Goal: Task Accomplishment & Management: Manage account settings

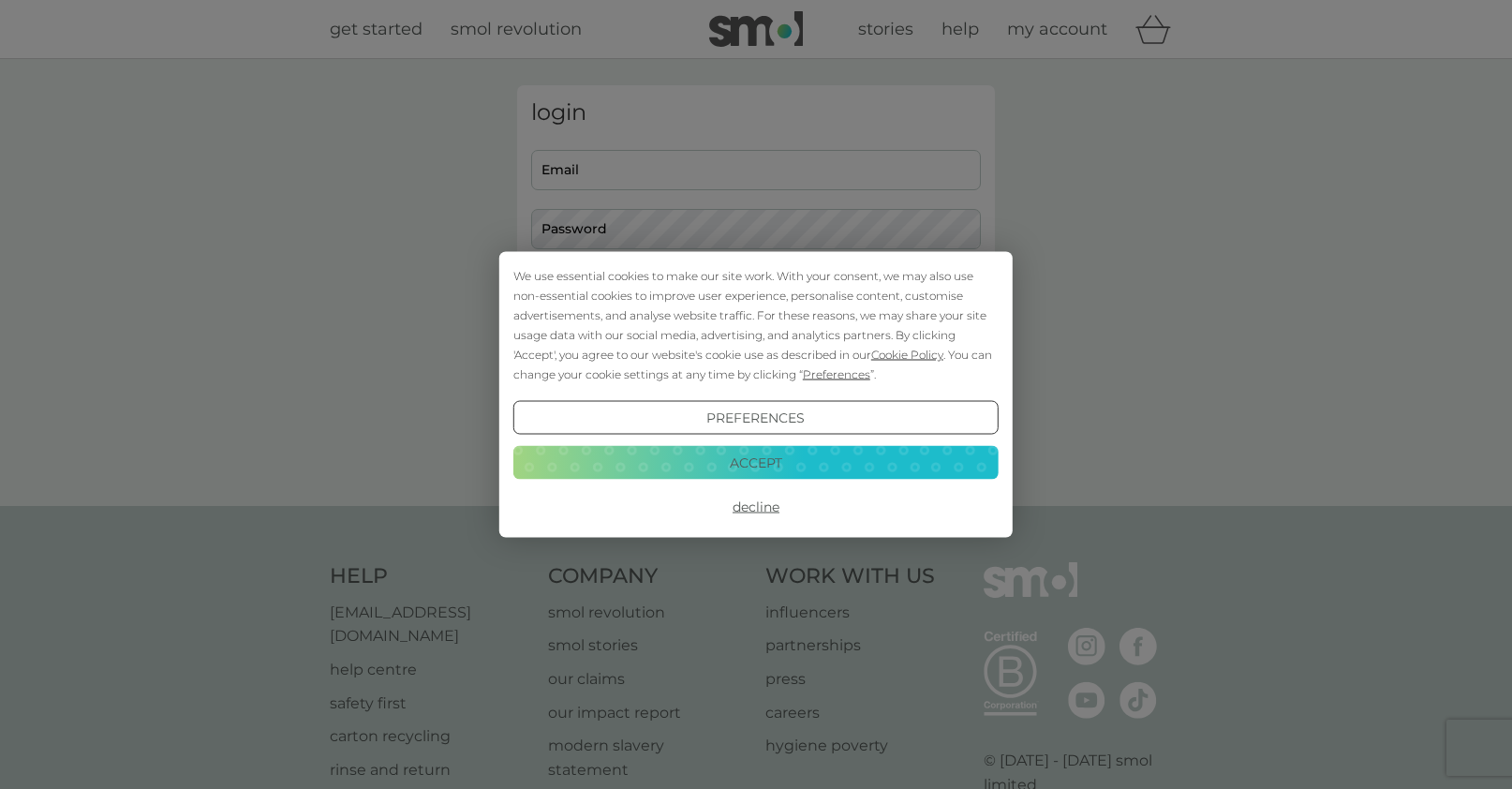
click at [763, 505] on button "Decline" at bounding box center [756, 507] width 485 height 34
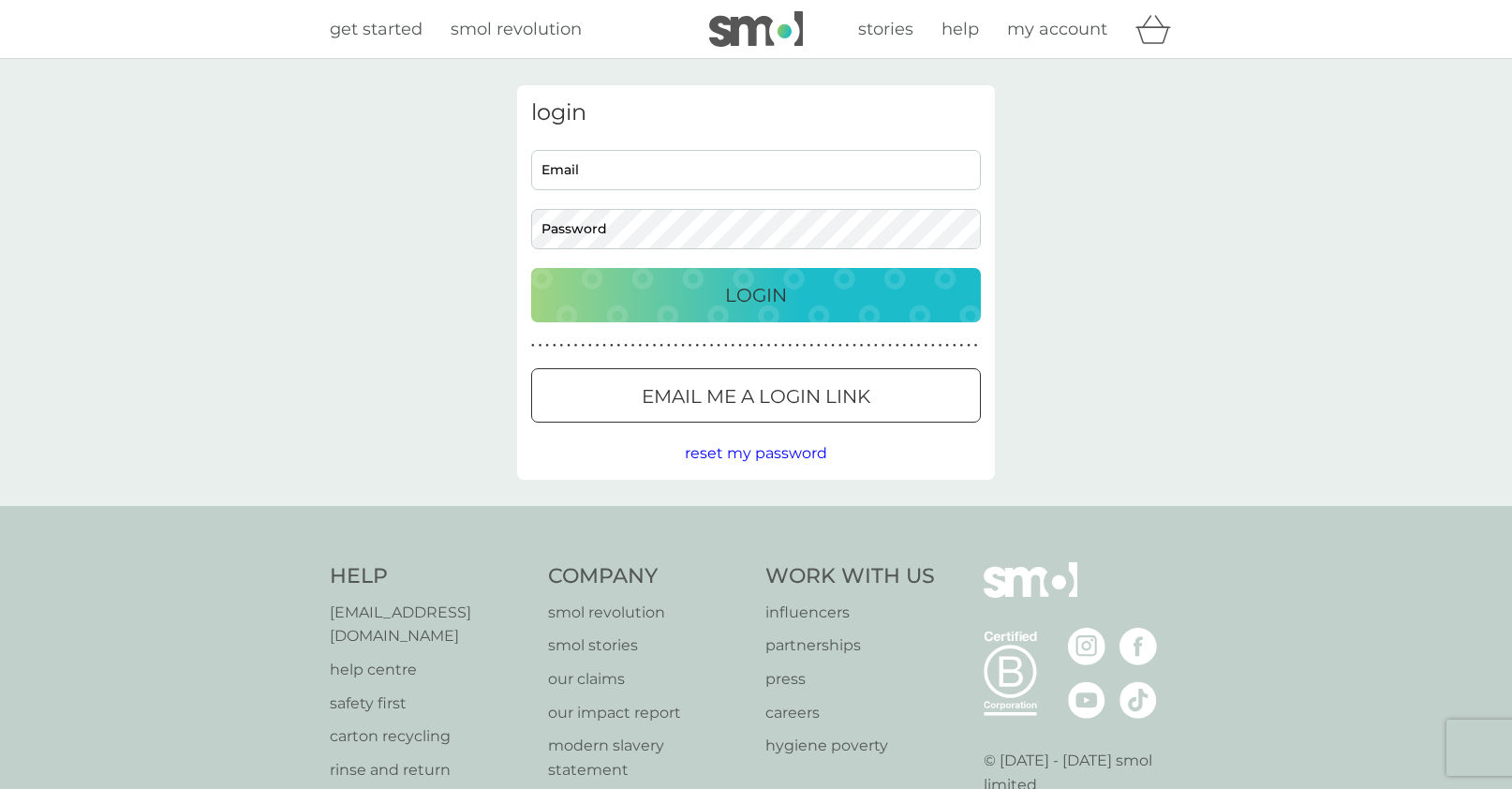
click at [690, 176] on input "Email" at bounding box center [756, 170] width 450 height 41
click at [756, 294] on button "Login" at bounding box center [756, 295] width 450 height 54
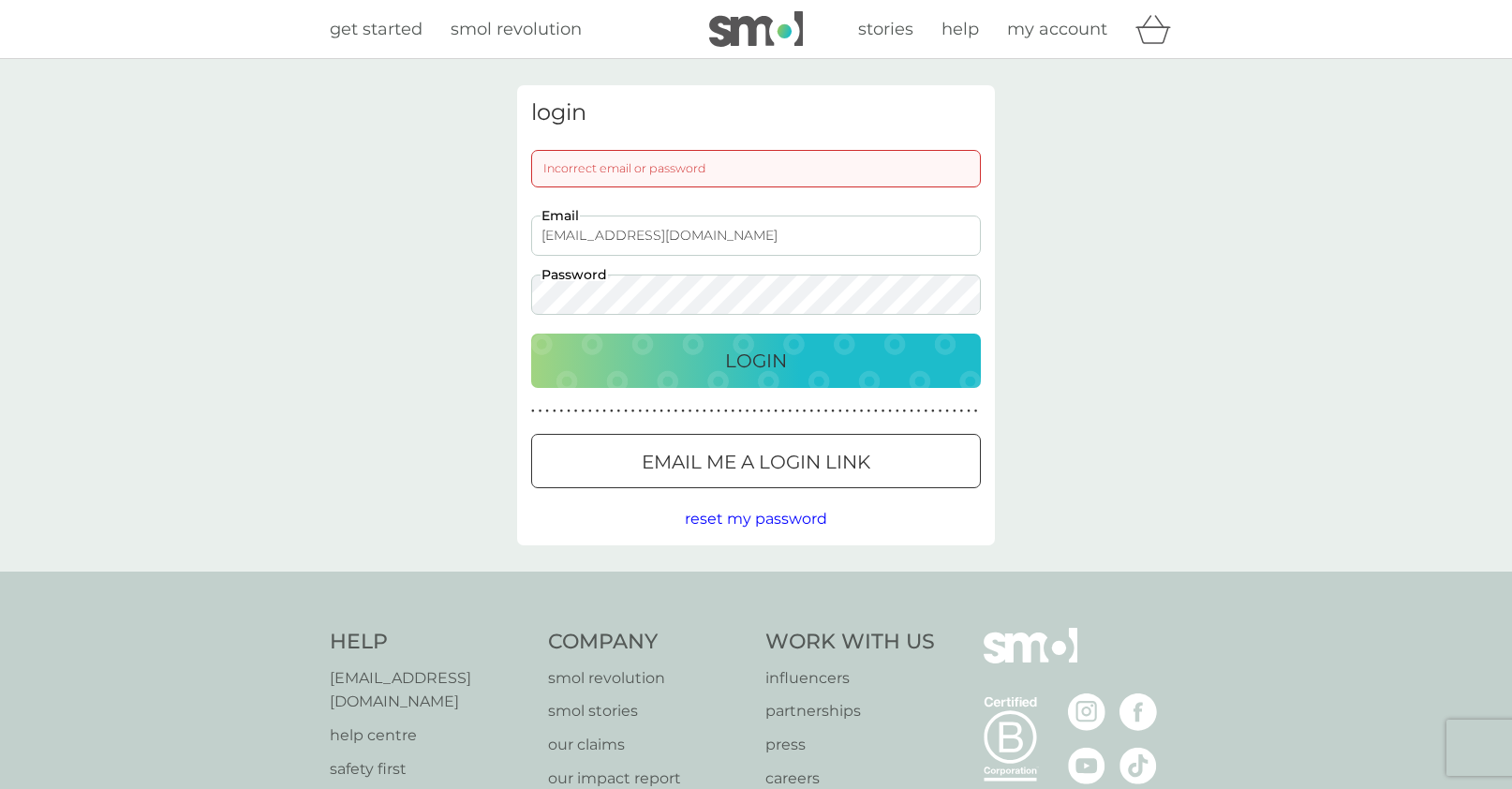
click at [625, 237] on input "[EMAIL_ADDRESS][DOMAIN_NAME]" at bounding box center [756, 236] width 450 height 41
type input "[EMAIL_ADDRESS][DOMAIN_NAME]"
click at [756, 360] on button "Login" at bounding box center [756, 361] width 450 height 54
click at [773, 515] on span "reset my password" at bounding box center [756, 518] width 142 height 17
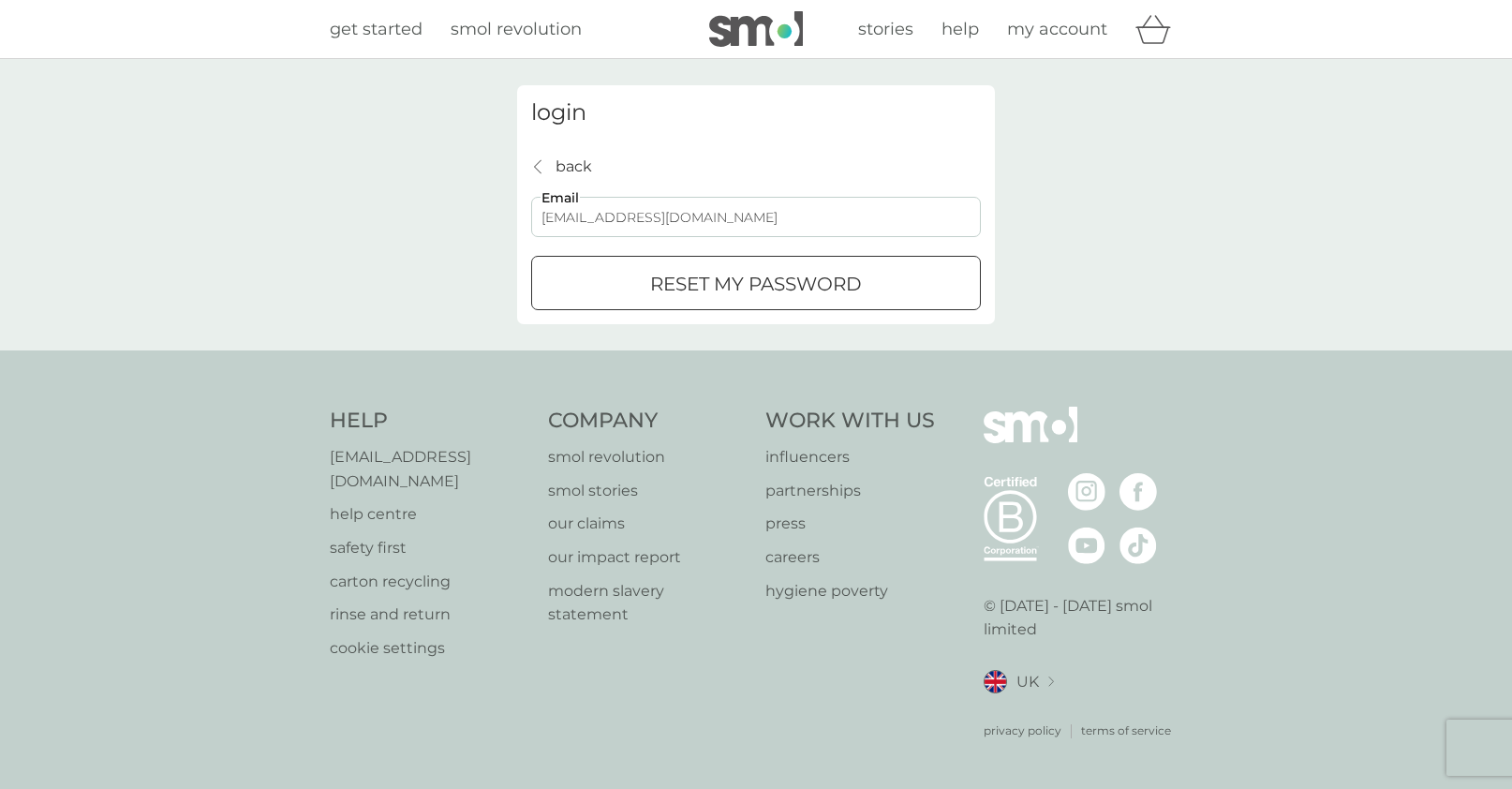
type input "[EMAIL_ADDRESS][DOMAIN_NAME]"
click at [756, 282] on button "reset my password" at bounding box center [756, 283] width 450 height 54
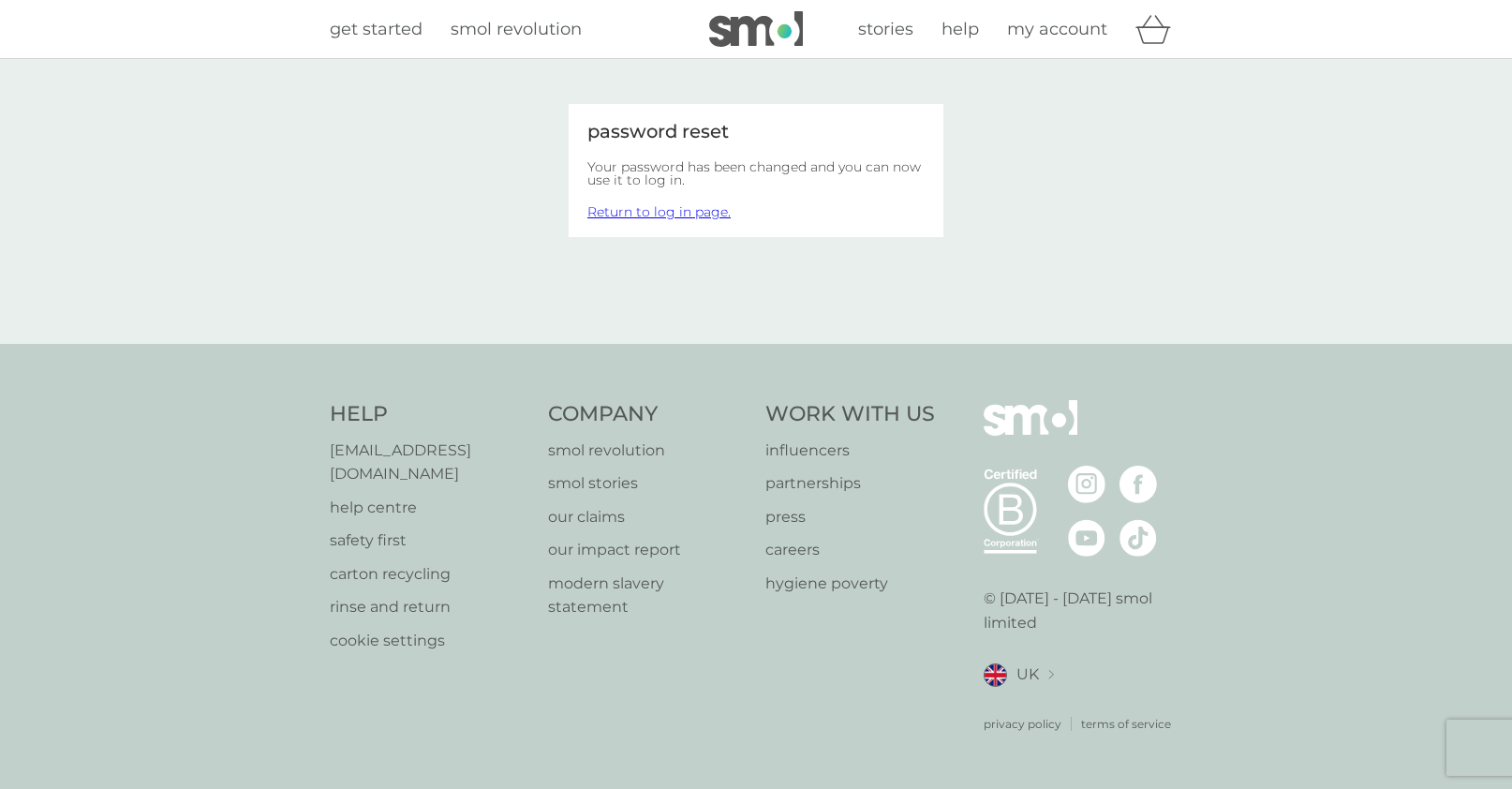
click at [685, 205] on link "Return to log in page." at bounding box center [659, 211] width 143 height 16
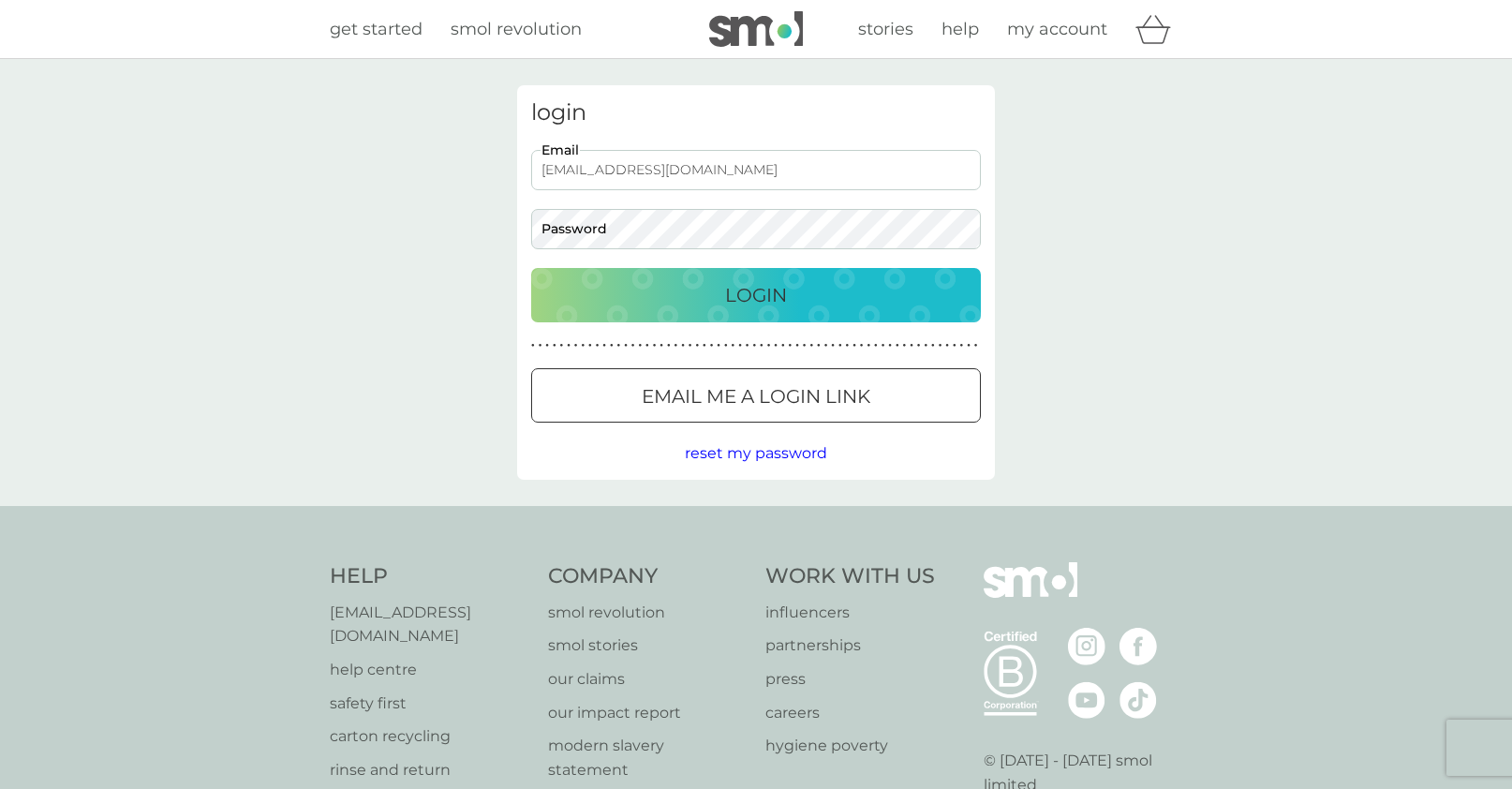
type input "[EMAIL_ADDRESS][DOMAIN_NAME]"
click at [756, 294] on button "Login" at bounding box center [756, 295] width 450 height 54
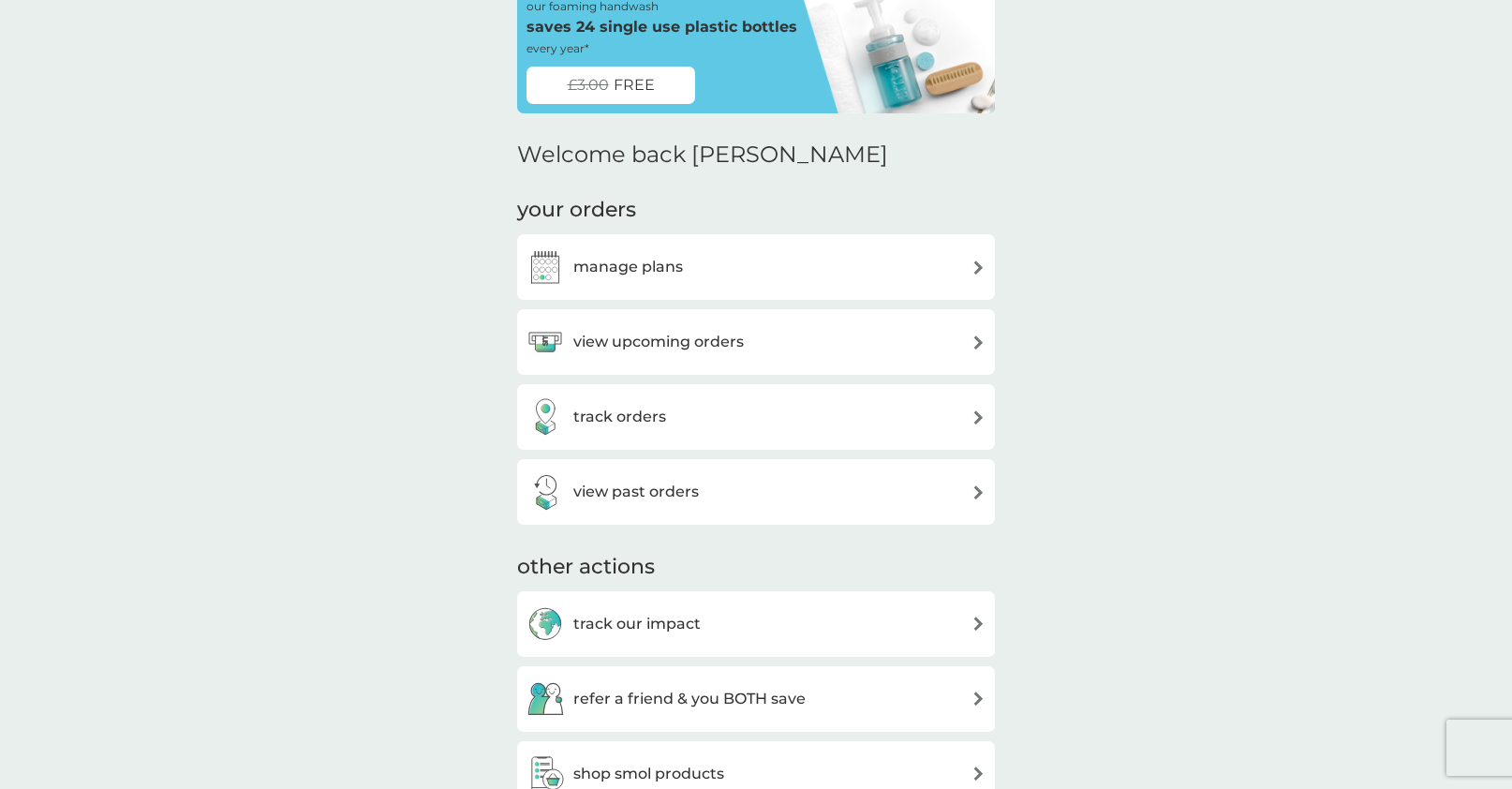
scroll to position [104, 0]
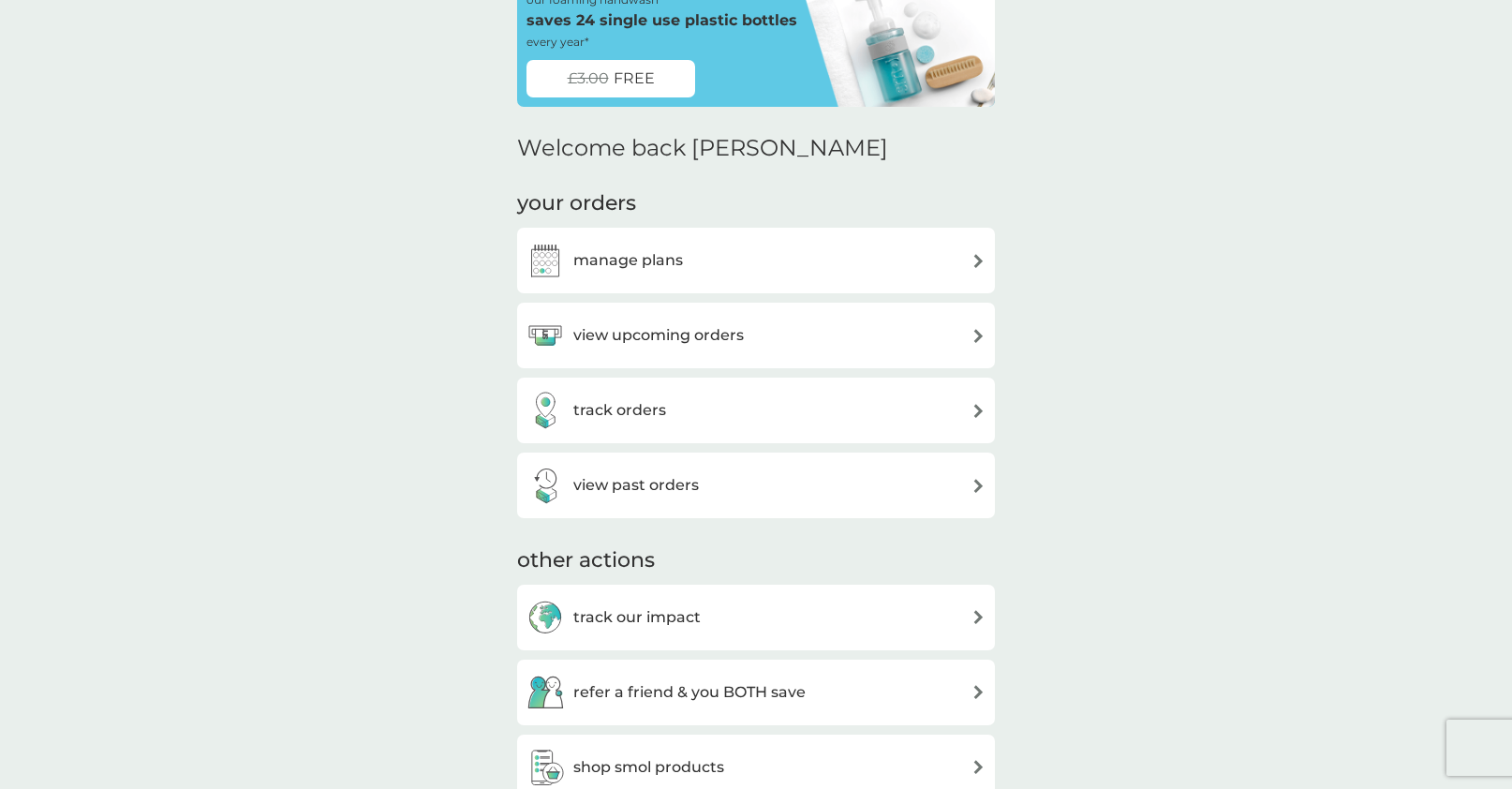
click at [672, 248] on h3 "manage plans" at bounding box center [627, 260] width 109 height 24
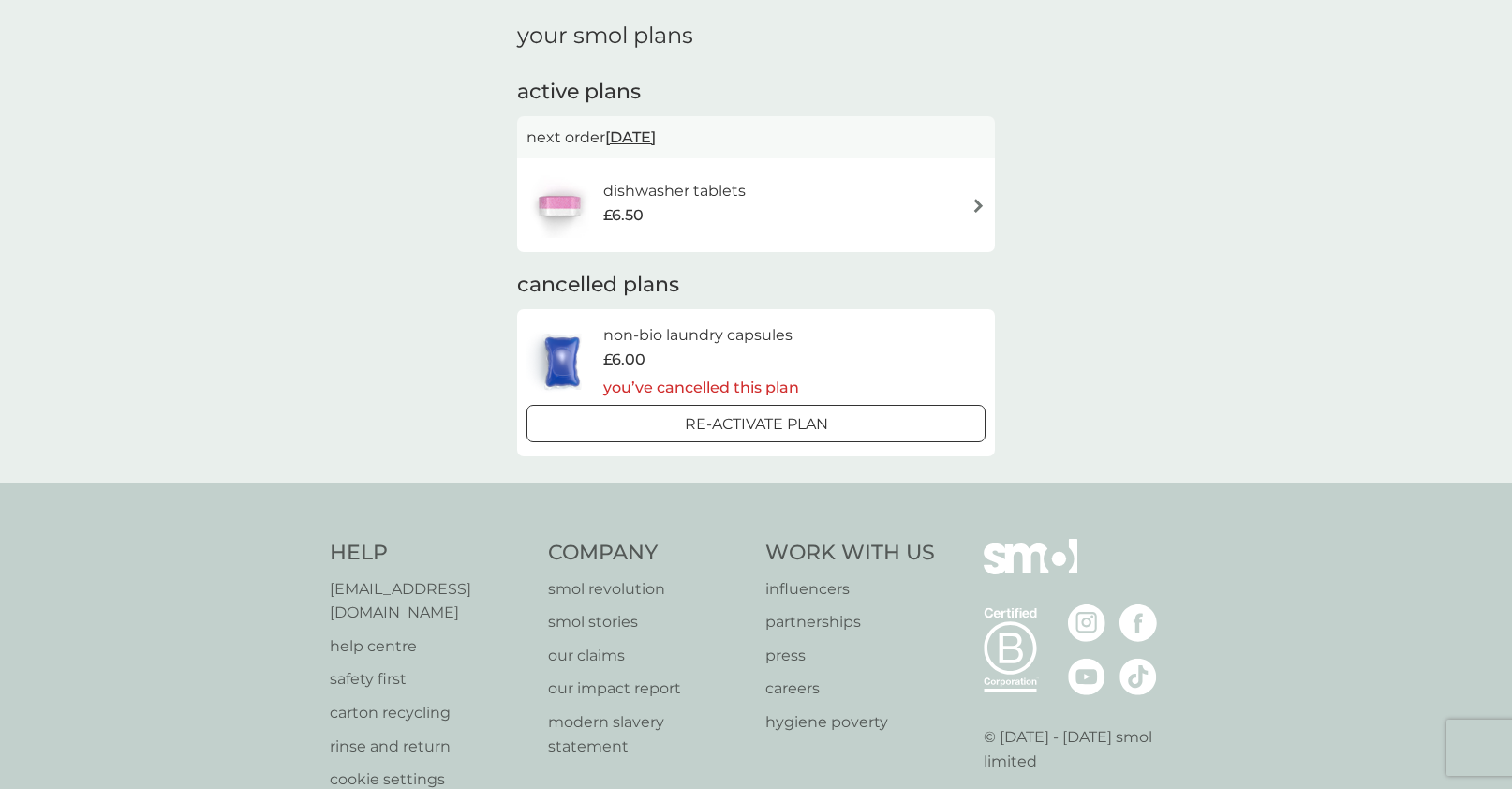
scroll to position [65, 0]
click at [667, 207] on div "£6.50" at bounding box center [674, 213] width 142 height 24
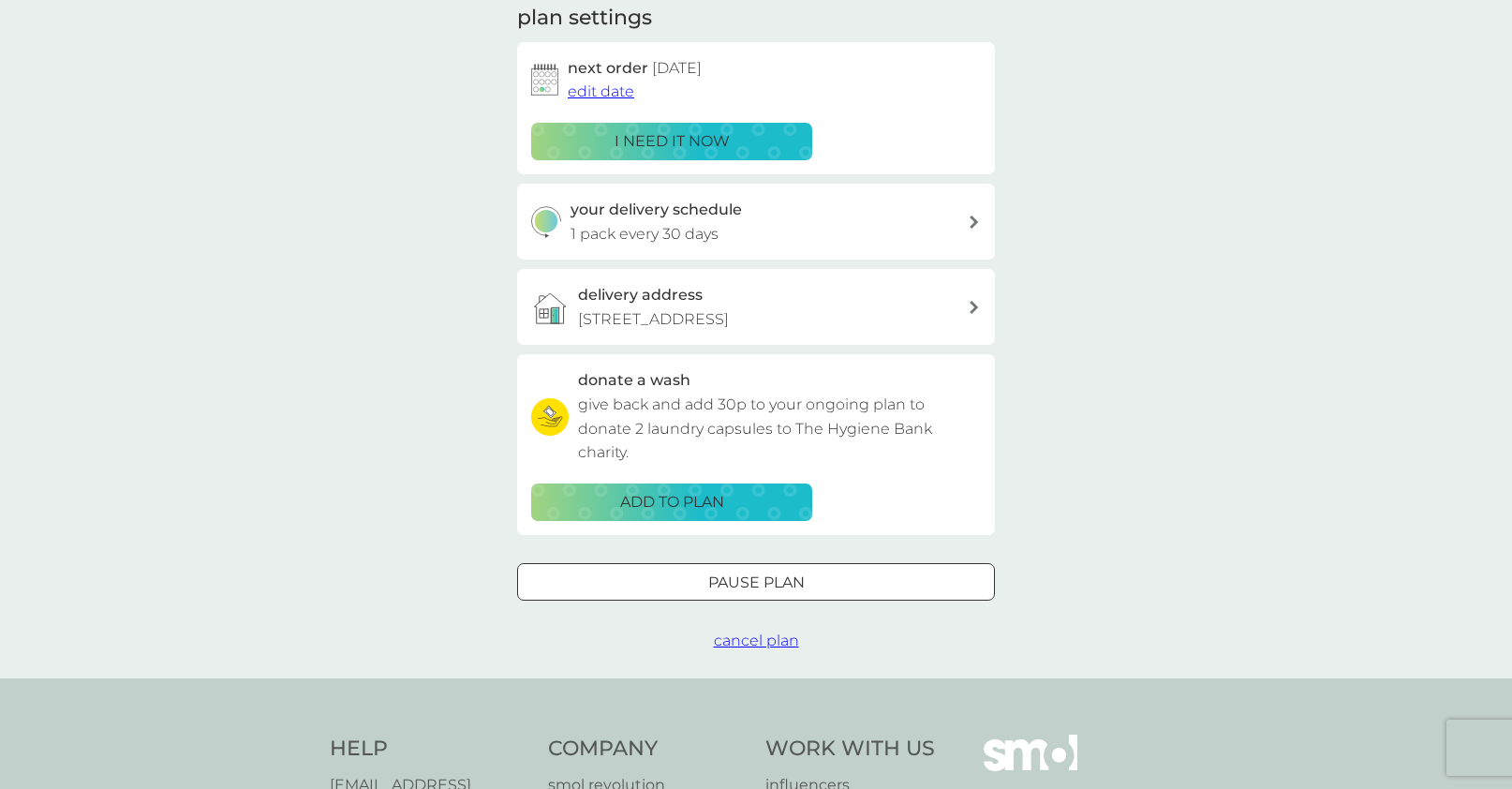
scroll to position [276, 0]
click at [614, 90] on span "edit date" at bounding box center [600, 90] width 67 height 17
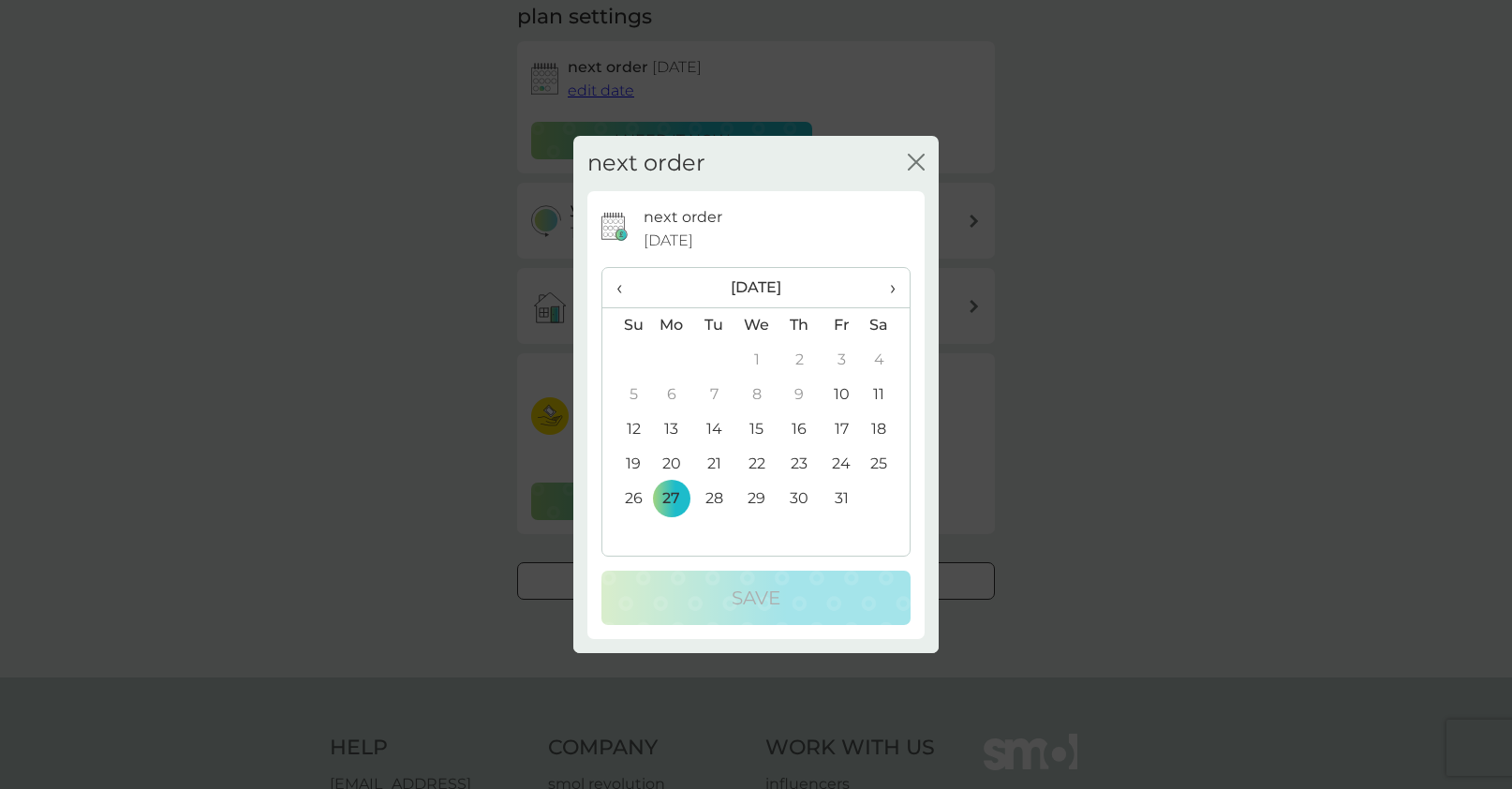
click at [889, 285] on span "›" at bounding box center [886, 287] width 18 height 40
click at [754, 381] on td "10" at bounding box center [757, 395] width 44 height 35
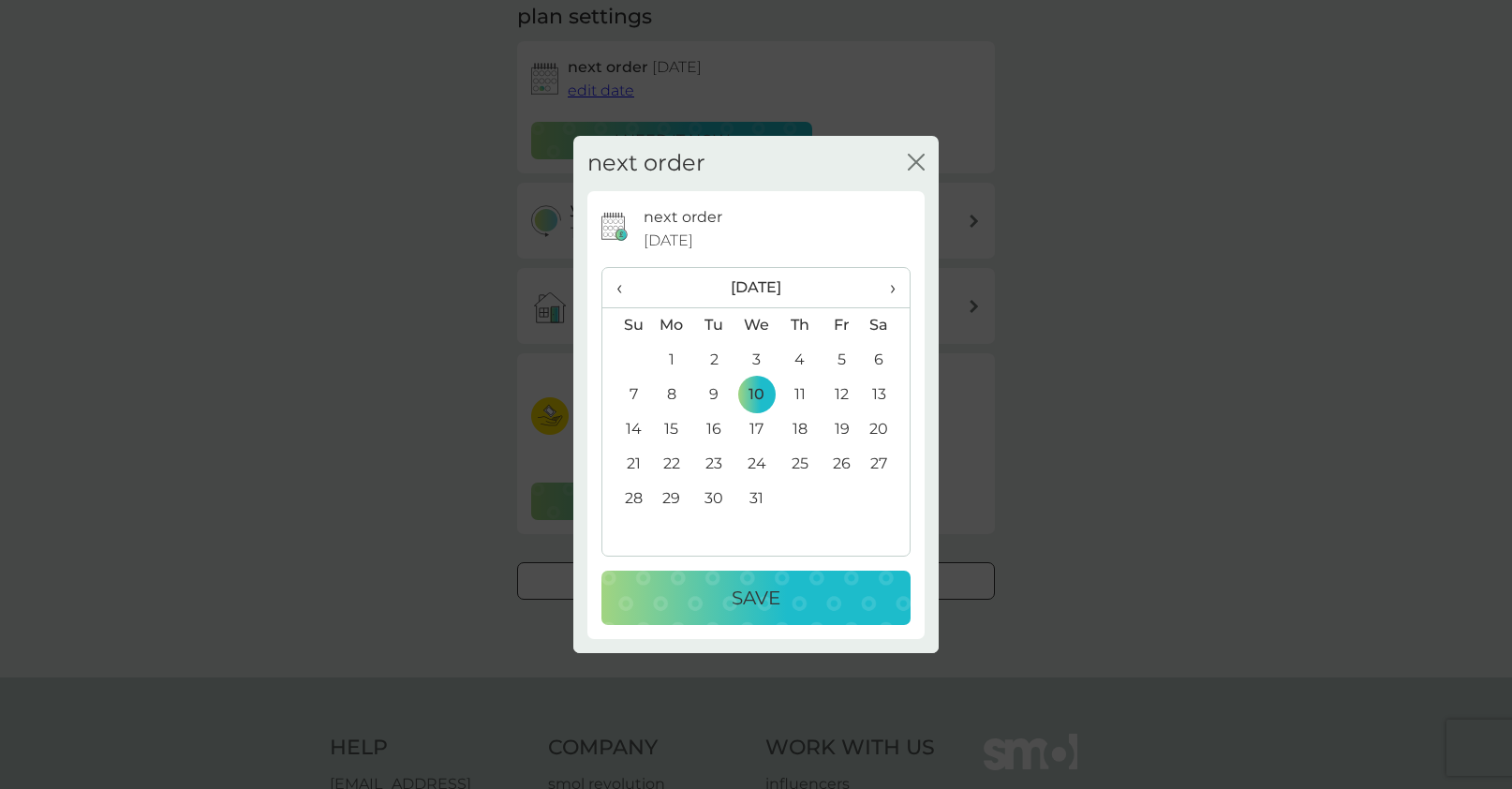
click at [754, 599] on p "Save" at bounding box center [756, 598] width 48 height 30
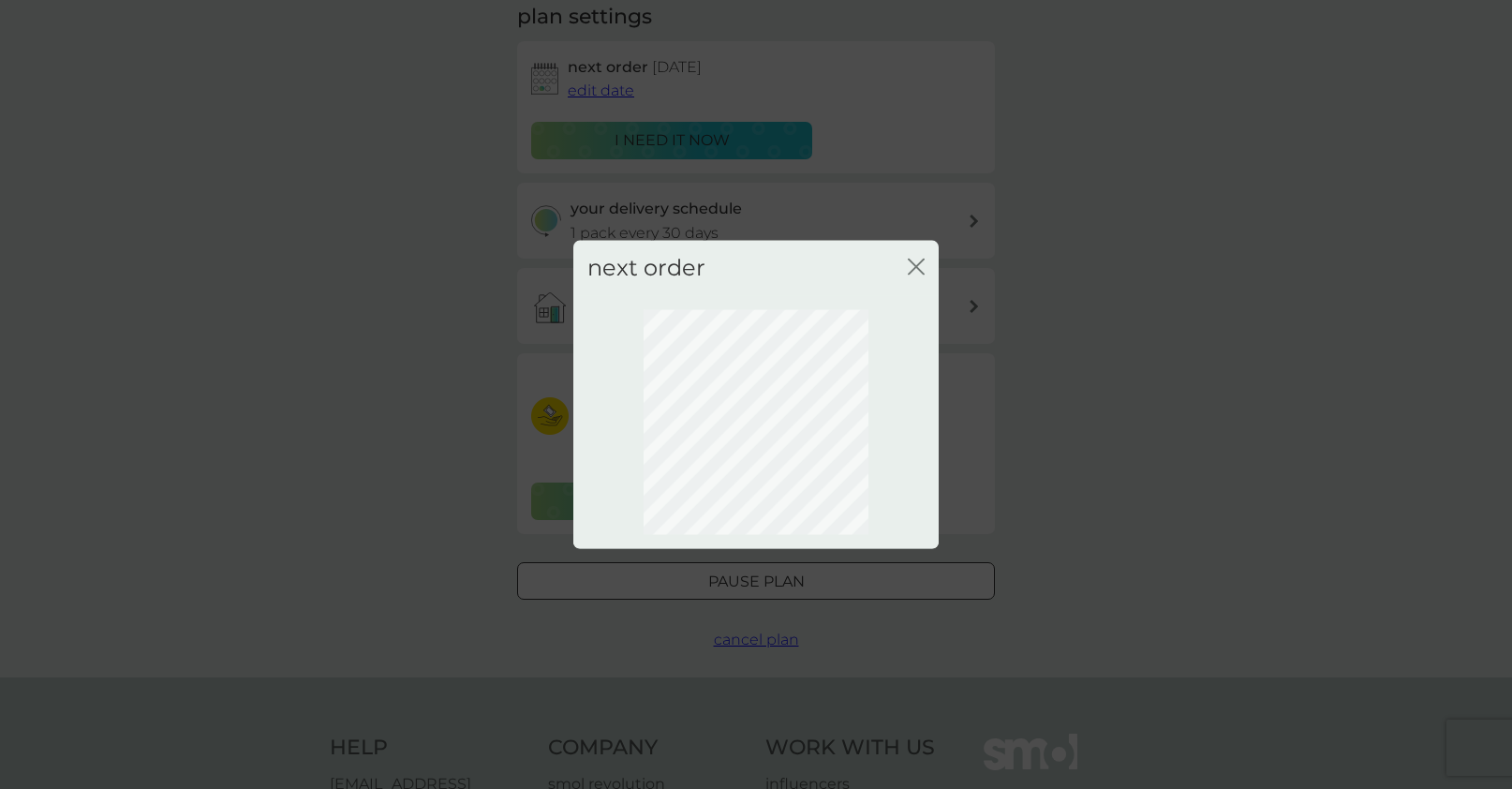
scroll to position [0, 0]
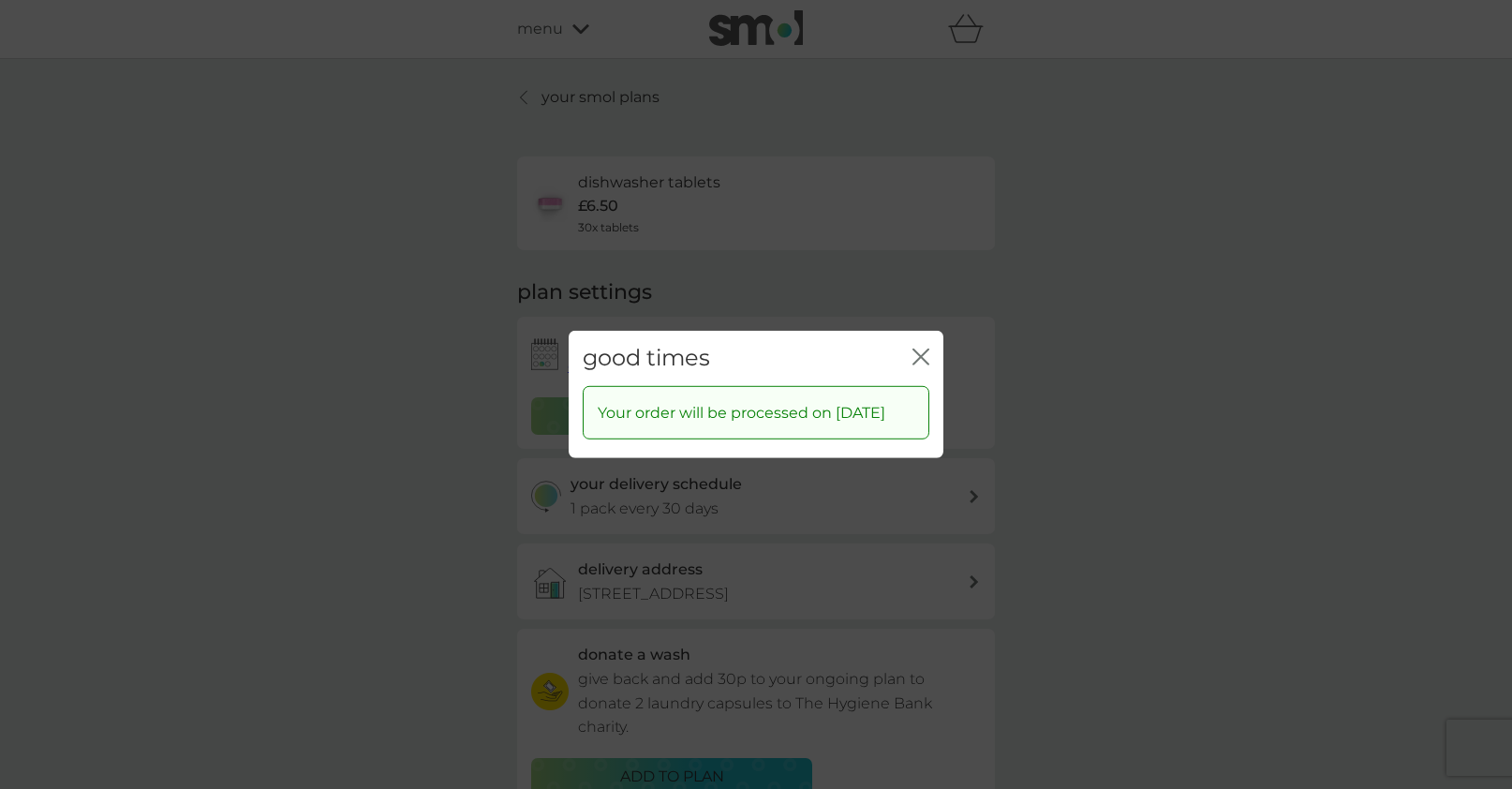
click at [921, 350] on icon "close" at bounding box center [925, 358] width 8 height 15
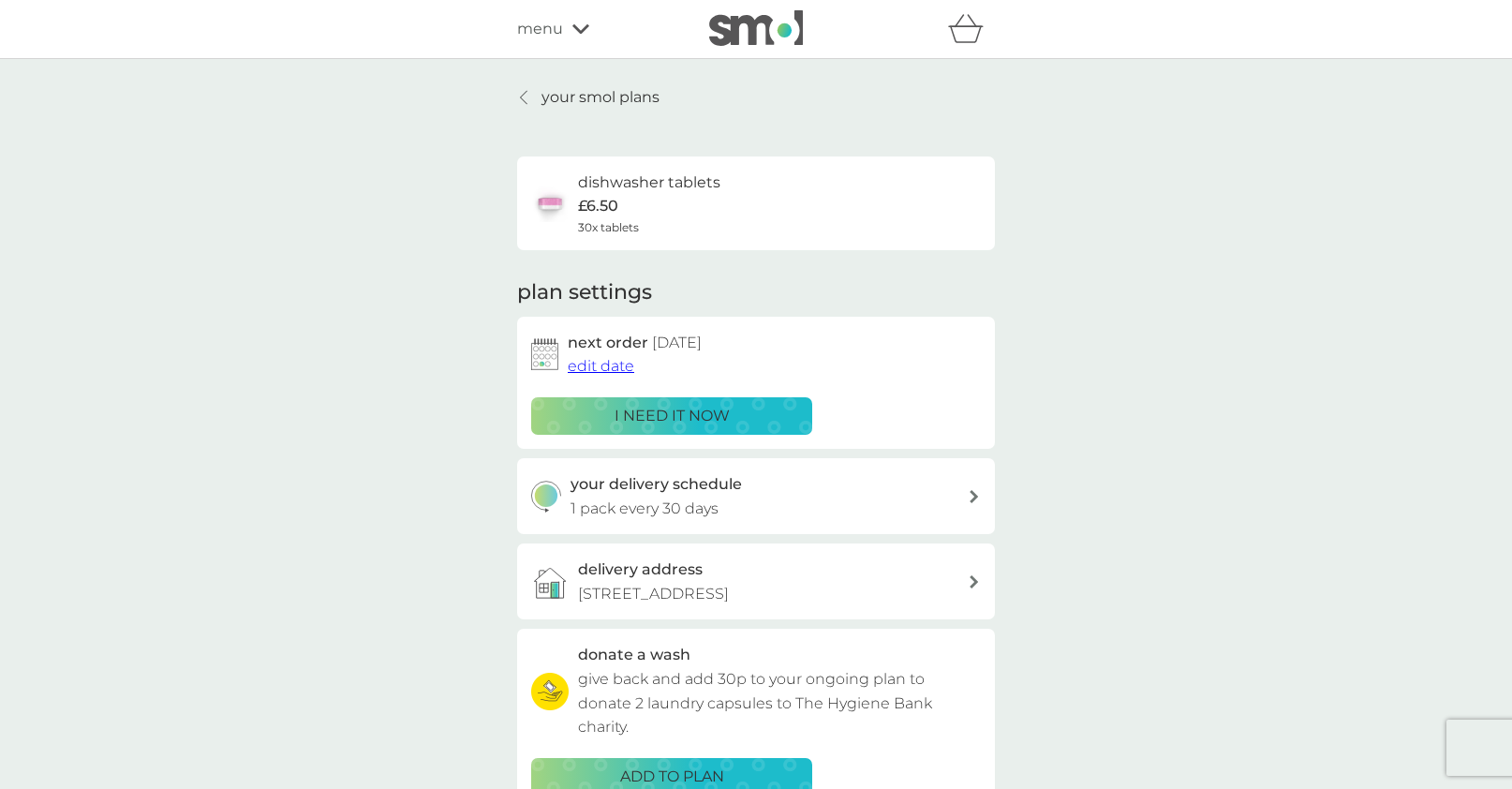
click at [558, 92] on p "your smol plans" at bounding box center [600, 97] width 118 height 24
